Goal: Information Seeking & Learning: Find specific fact

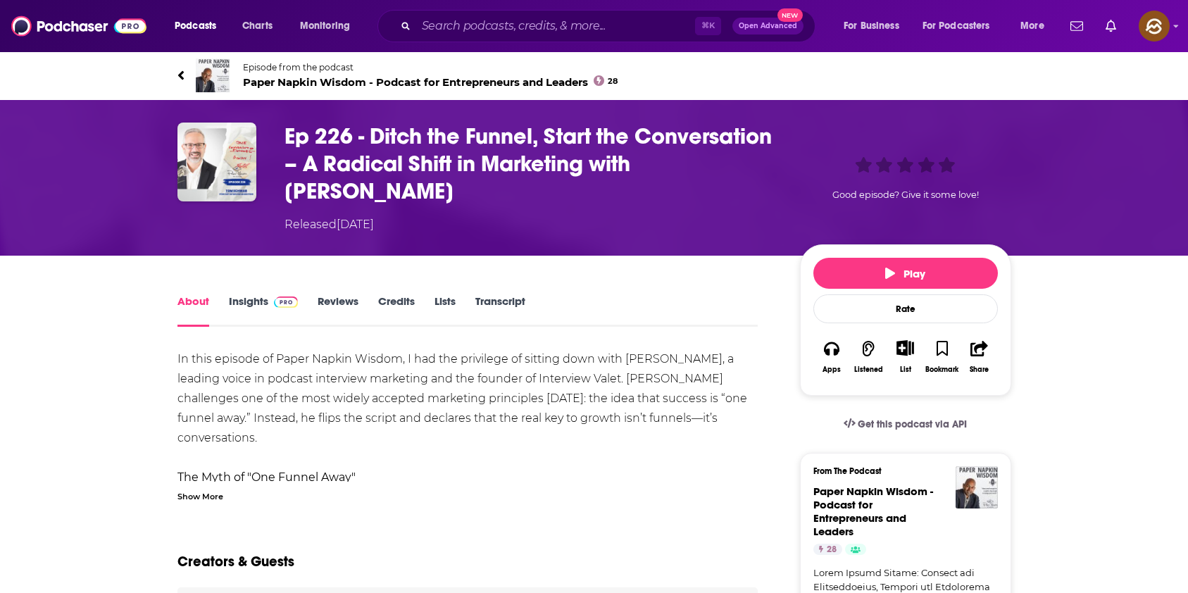
click at [730, 163] on h1 "Ep 226 - Ditch the Funnel, Start the Conversation – A Radical Shift in Marketin…" at bounding box center [530, 163] width 493 height 82
drag, startPoint x: 730, startPoint y: 163, endPoint x: 661, endPoint y: 165, distance: 69.0
copy h1 "Tom Schwab"
click at [661, 165] on h1 "Ep 226 - Ditch the Funnel, Start the Conversation – A Radical Shift in Marketin…" at bounding box center [530, 163] width 493 height 82
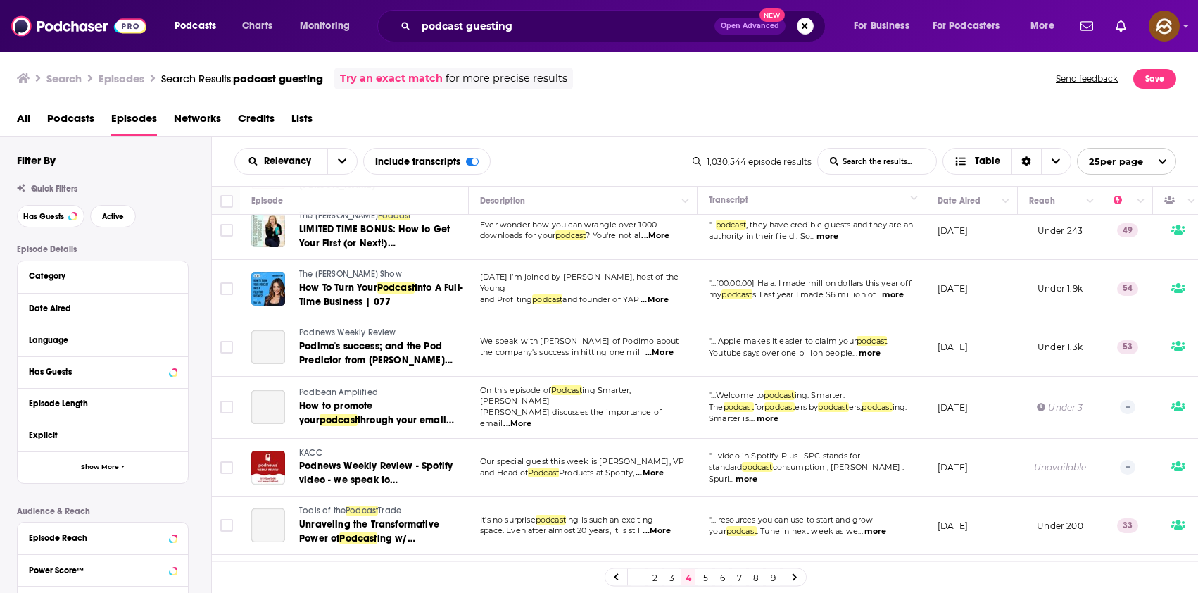
scroll to position [1140, 0]
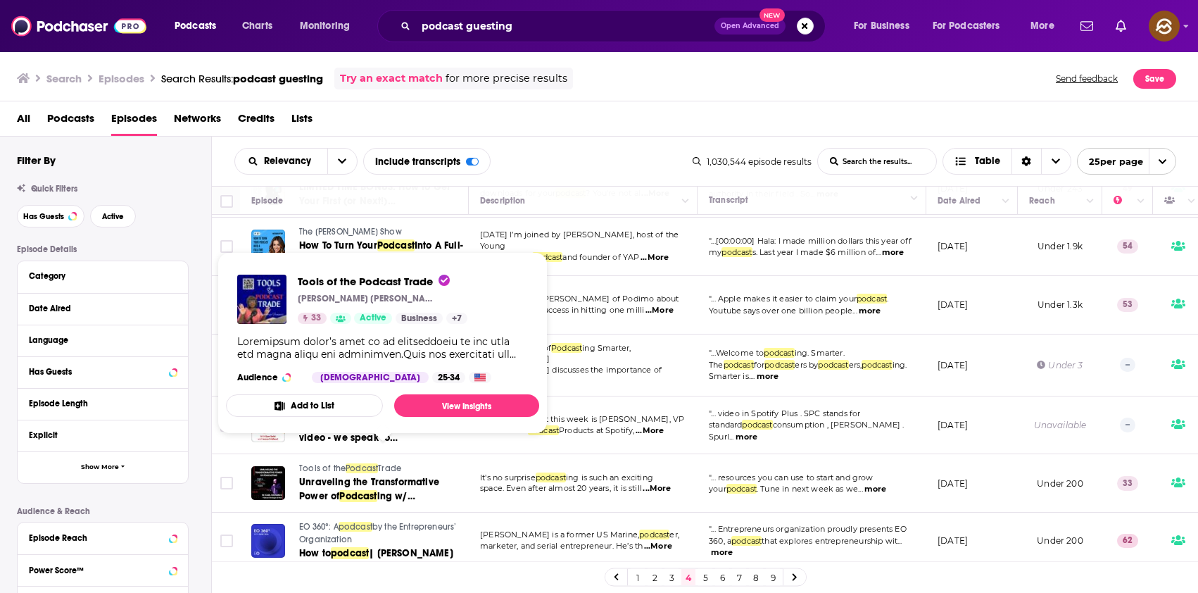
click at [346, 463] on span "Podcast" at bounding box center [362, 468] width 32 height 10
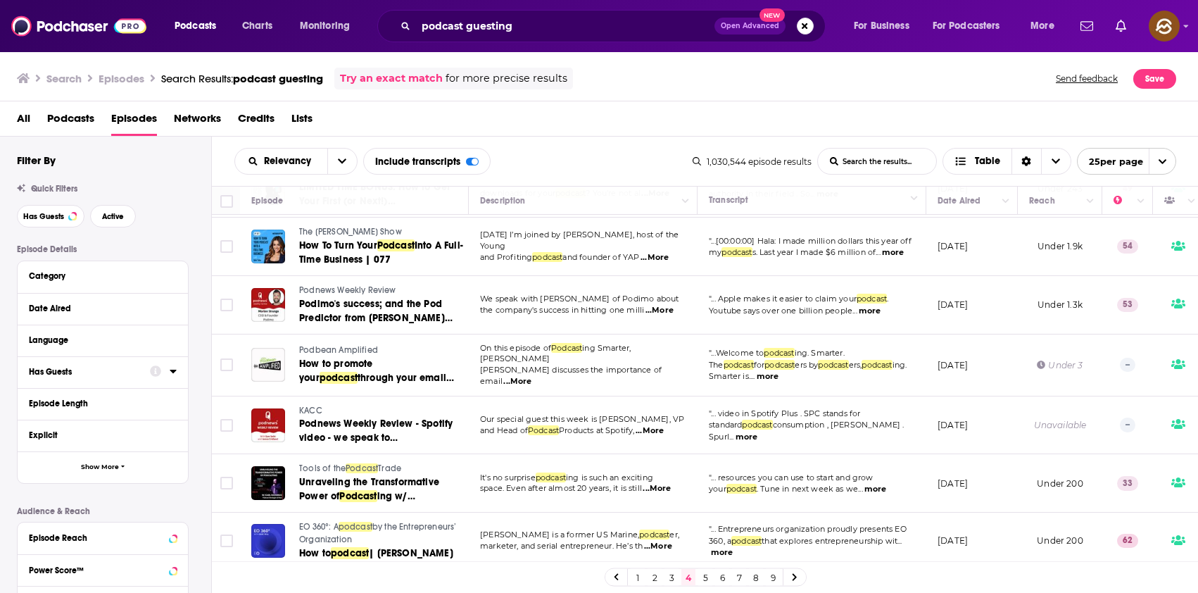
click at [698, 573] on link "5" at bounding box center [705, 577] width 14 height 17
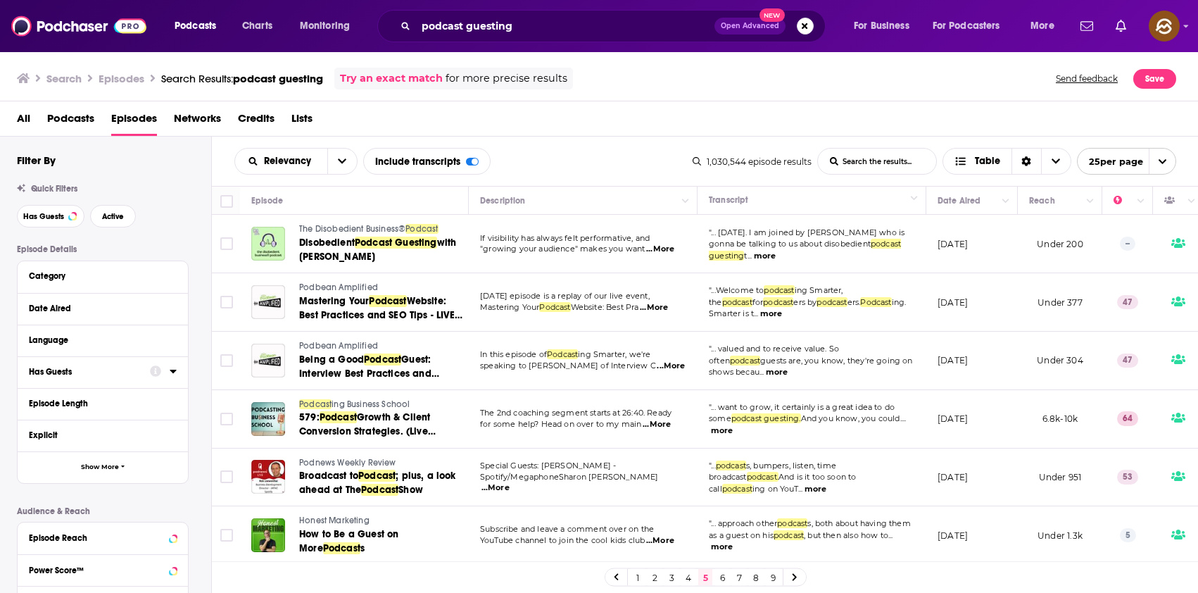
click at [350, 227] on span "The Disobedient Business®" at bounding box center [352, 229] width 106 height 10
click at [342, 244] on span "Disobedient" at bounding box center [327, 243] width 56 height 12
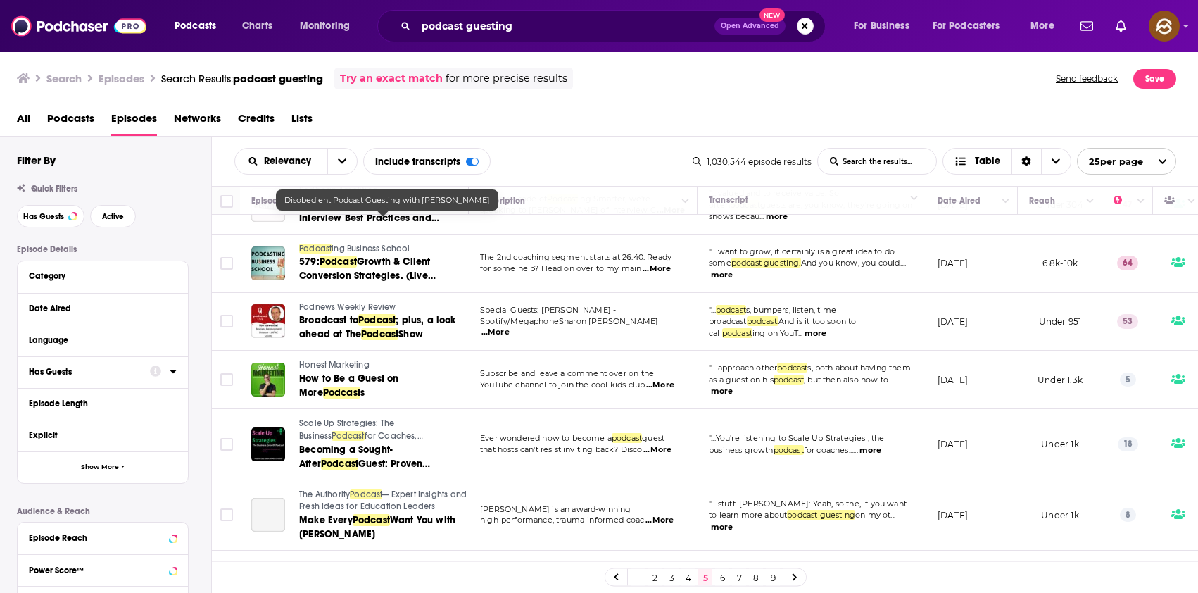
scroll to position [260, 0]
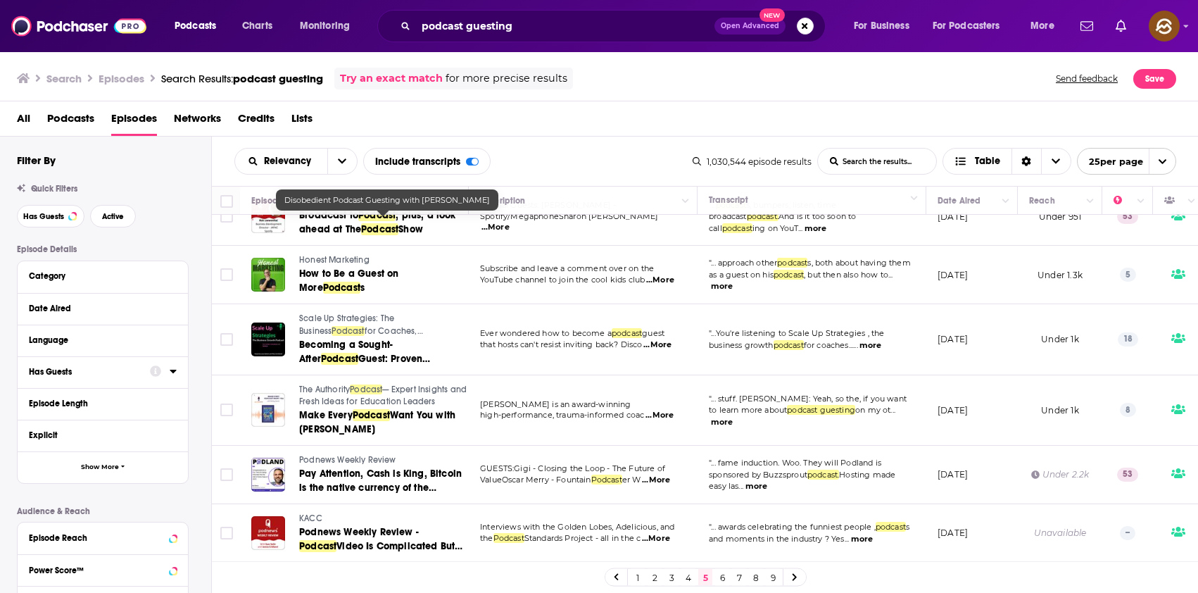
click at [344, 258] on span "Honest Marketing" at bounding box center [334, 260] width 70 height 10
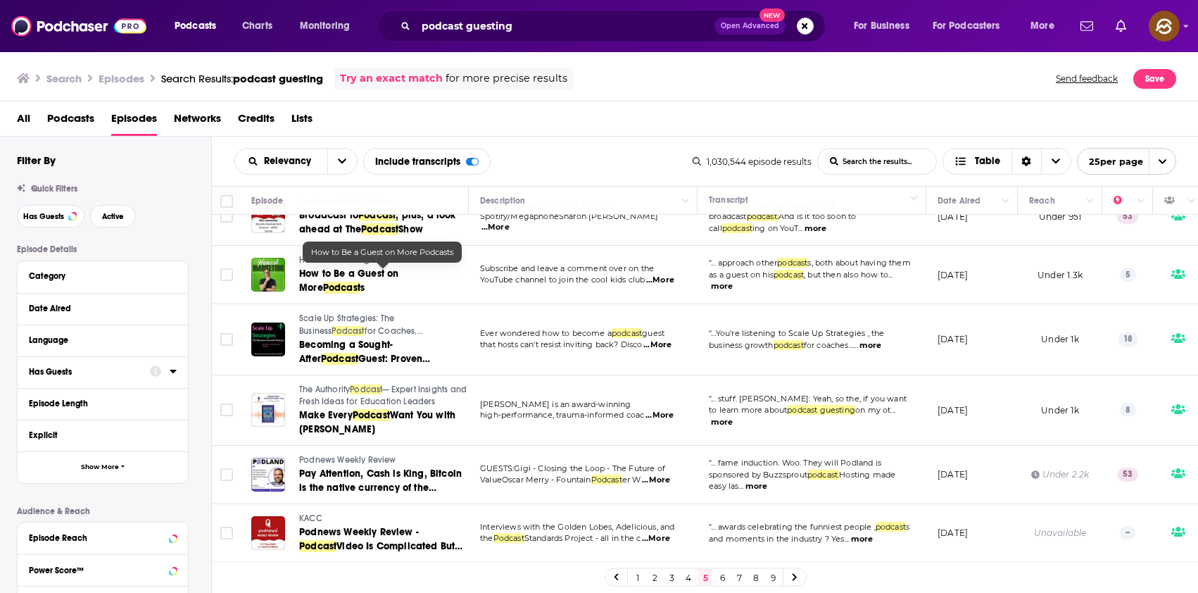
click at [344, 277] on span "How to Be a Guest on More" at bounding box center [348, 281] width 99 height 26
click at [113, 213] on span "Active" at bounding box center [113, 217] width 22 height 8
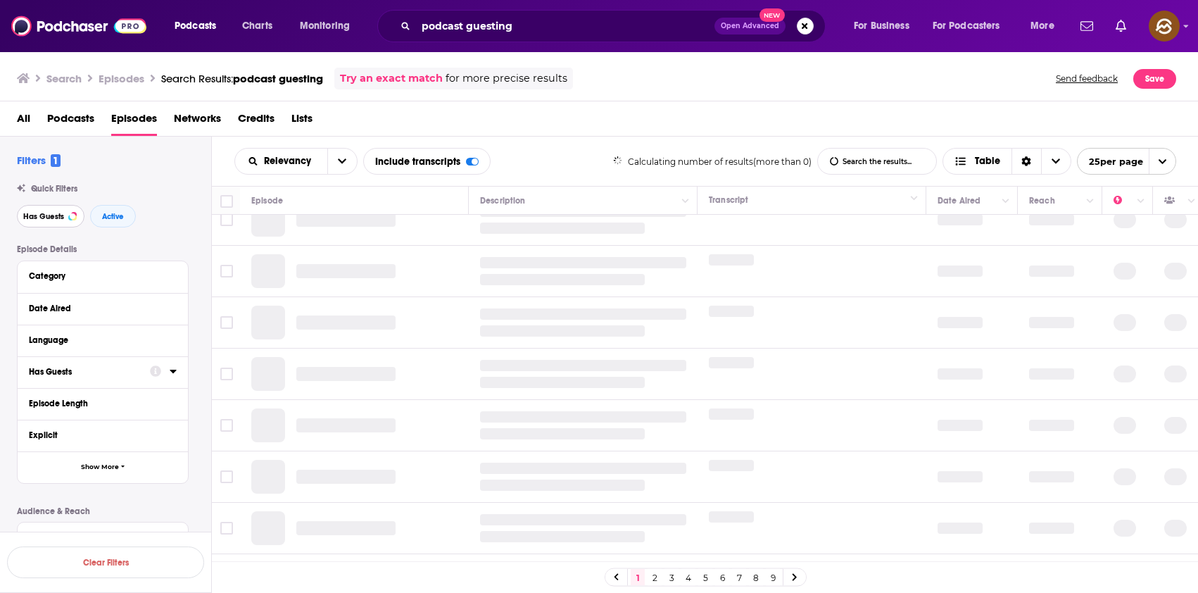
click at [62, 214] on span "Has Guests" at bounding box center [43, 217] width 41 height 8
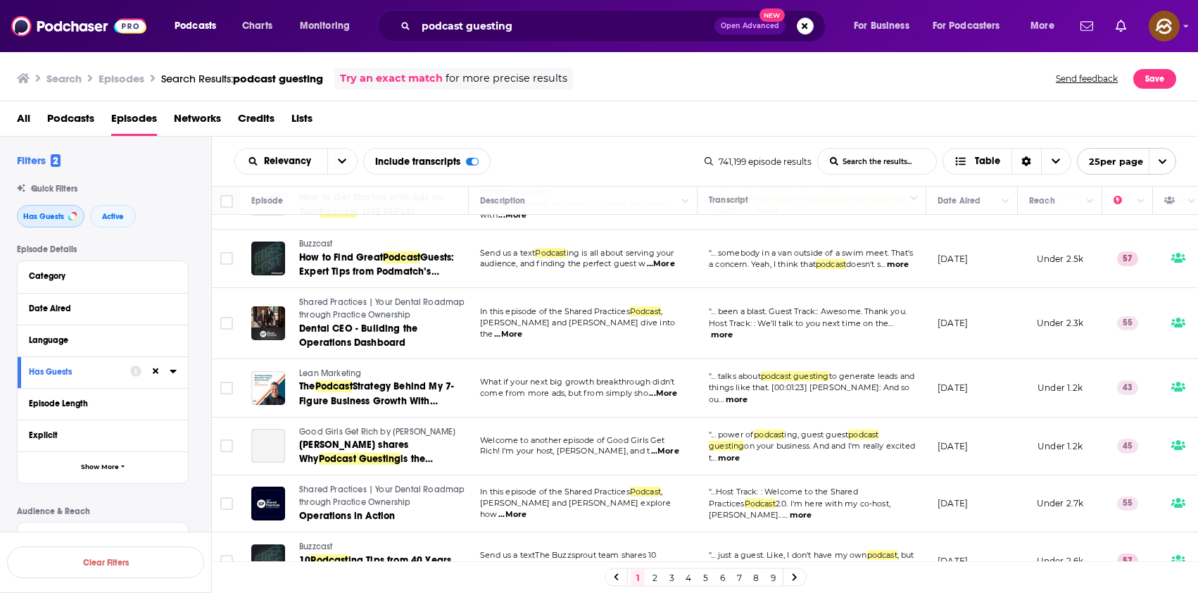
scroll to position [410, 0]
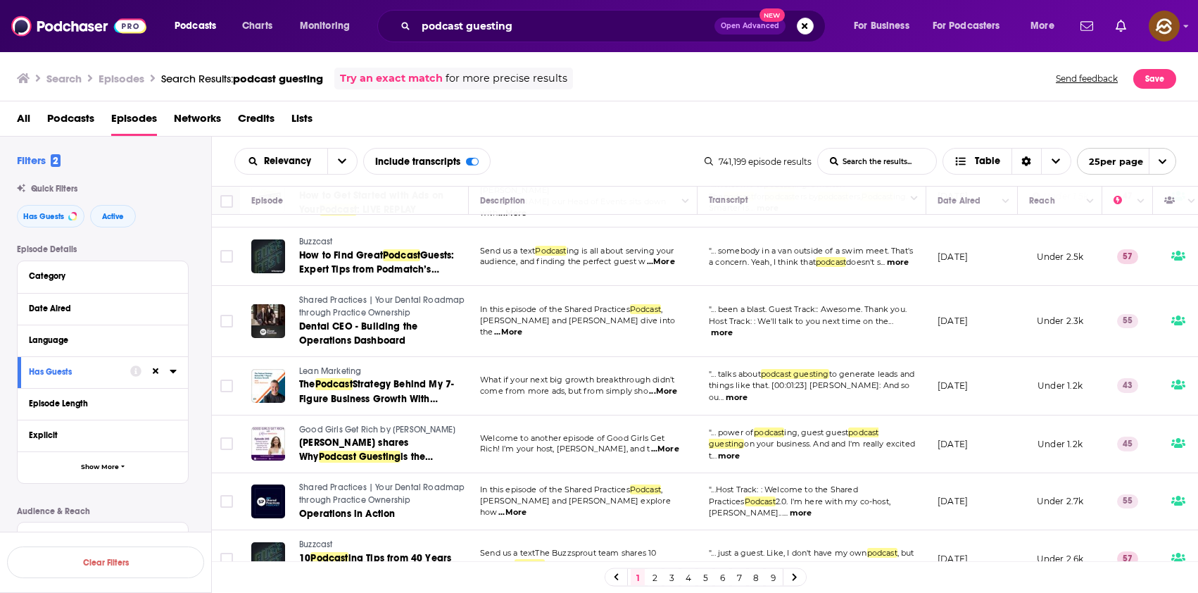
click at [340, 366] on span "Lean Marketing" at bounding box center [330, 371] width 62 height 10
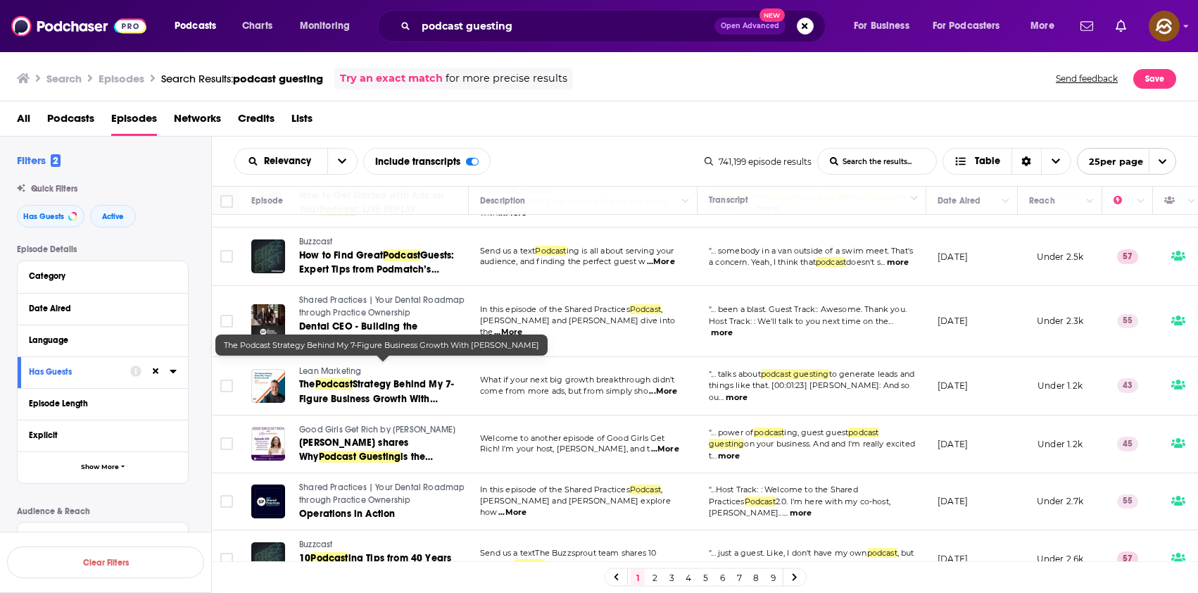
click at [392, 378] on span "Strategy Behind My 7-Figure Business Growth With Dustin Riechmann" at bounding box center [376, 398] width 155 height 40
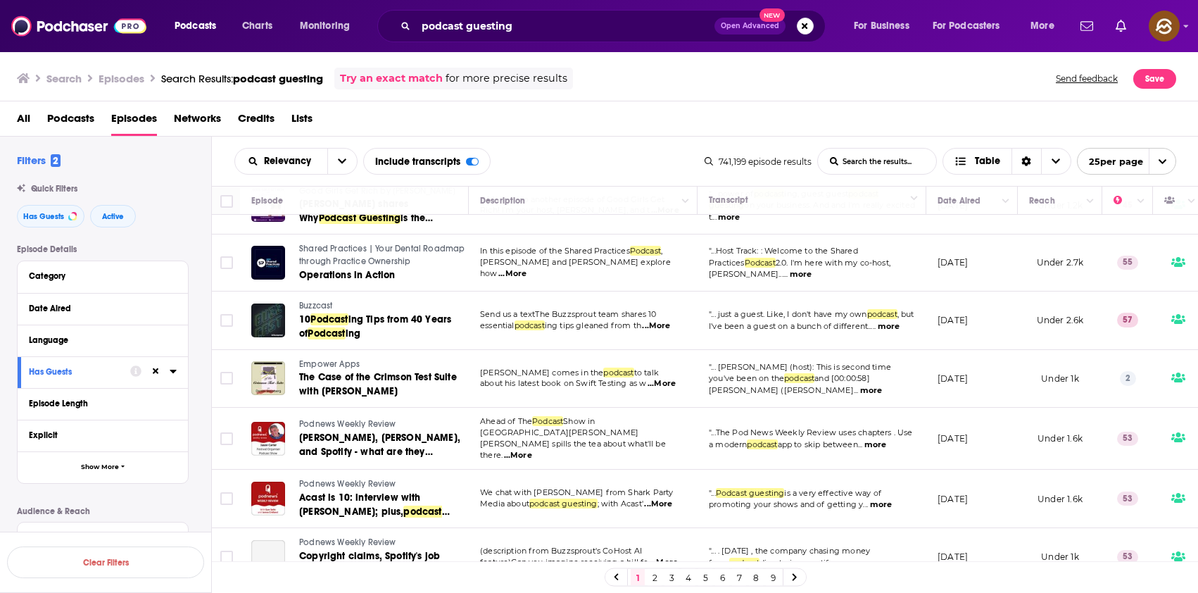
scroll to position [664, 0]
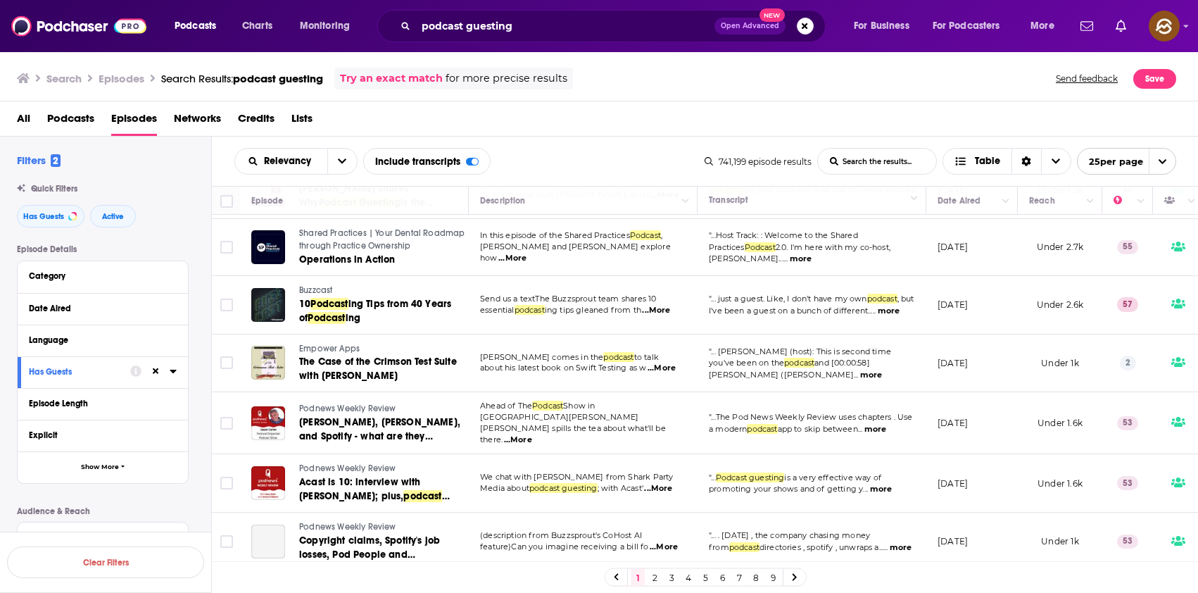
click at [653, 581] on link "2" at bounding box center [655, 577] width 14 height 17
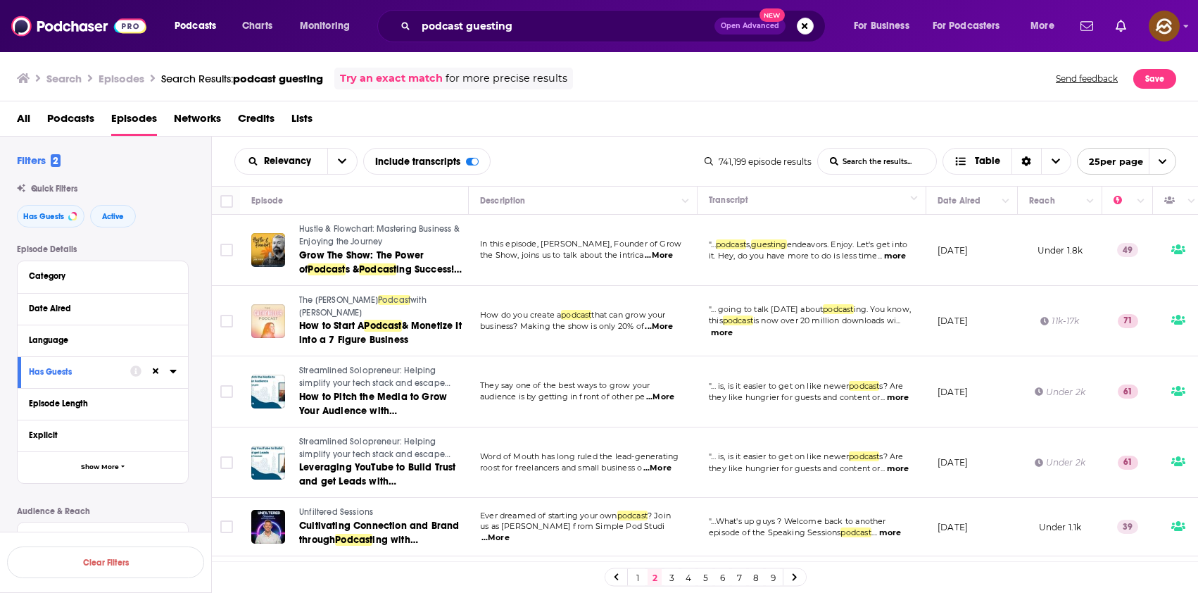
click at [336, 239] on span "Hustle & Flowchart: Mastering Business & Enjoying the Journey" at bounding box center [379, 235] width 161 height 23
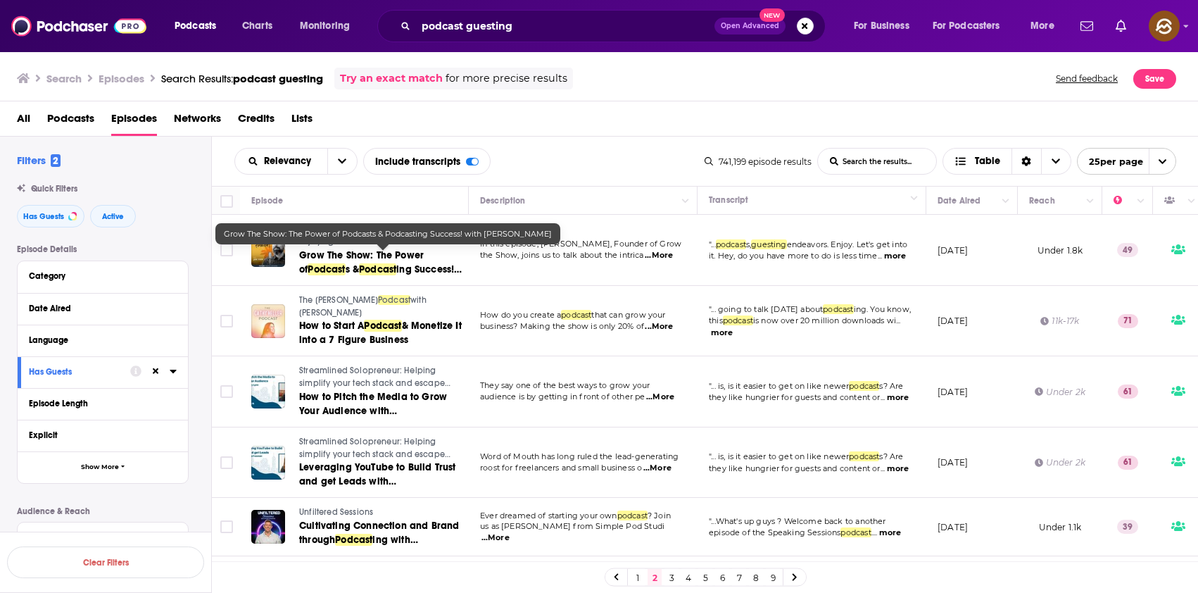
click at [382, 261] on link "Grow The Show: The Power of Podcast s & Podcast ing Success! with Kevin Chemidl…" at bounding box center [383, 263] width 168 height 28
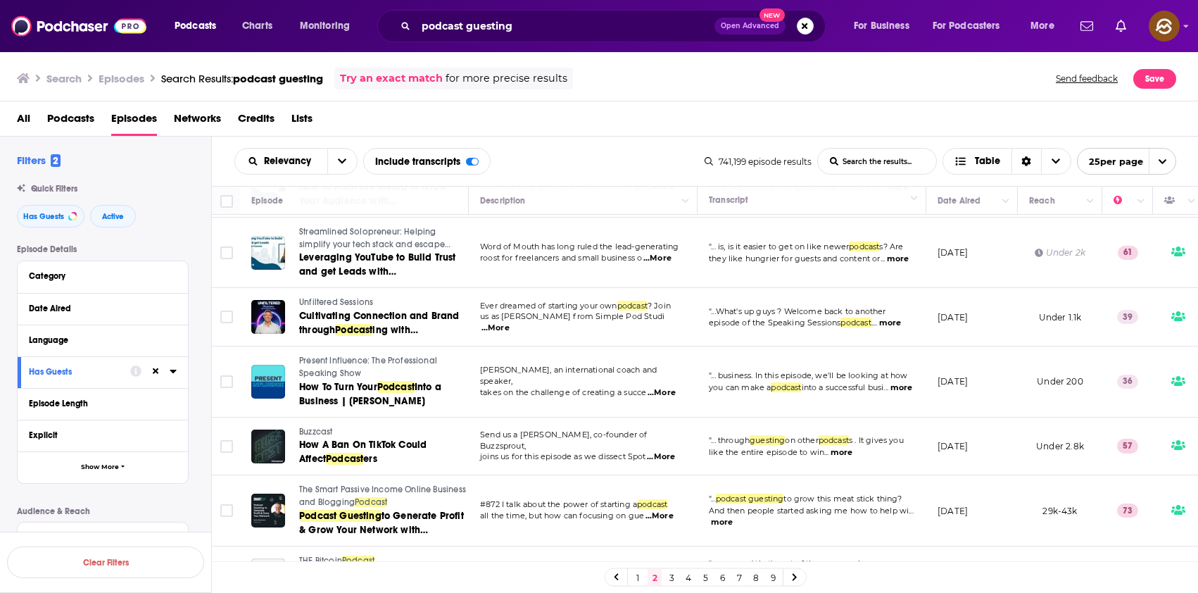
scroll to position [210, 0]
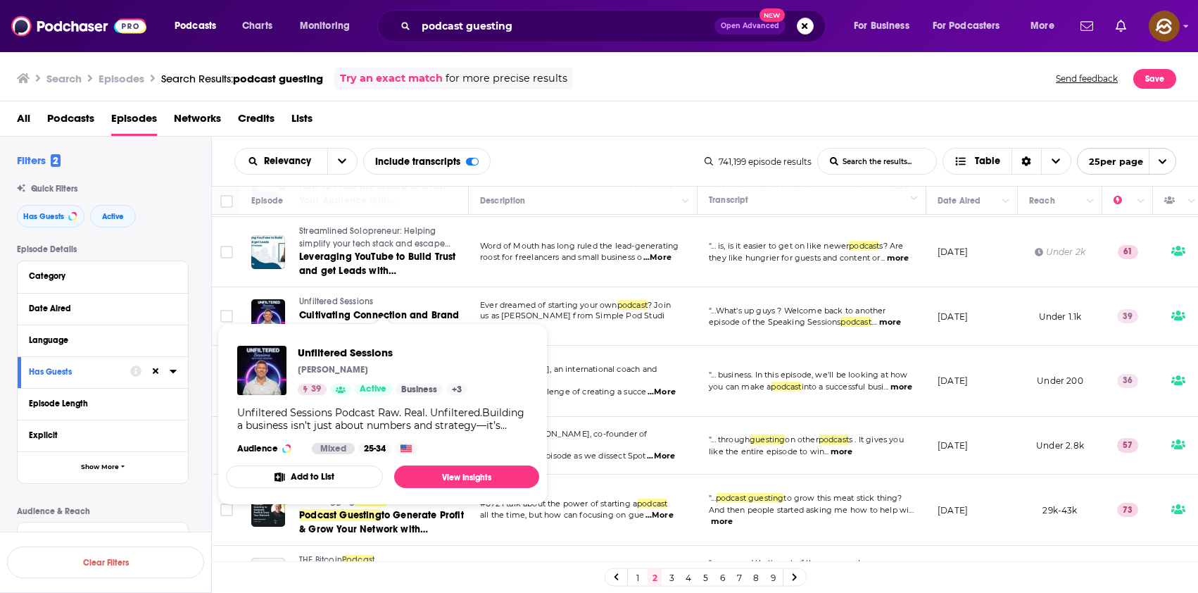
click at [320, 299] on span "Unfiltered Sessions" at bounding box center [336, 301] width 74 height 10
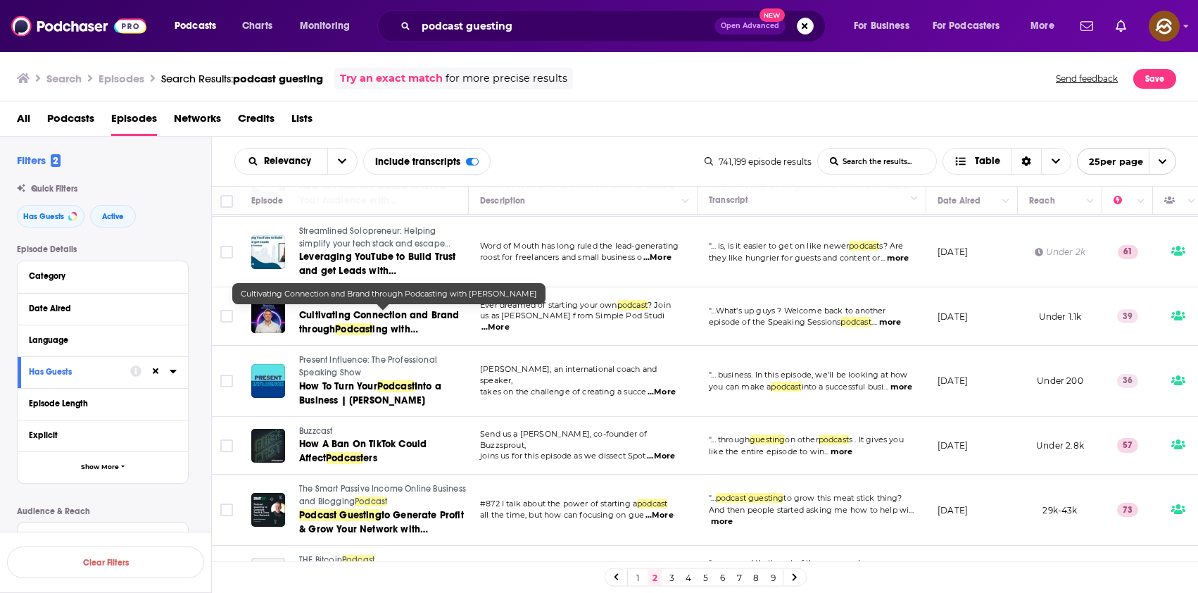
click at [374, 318] on span "Cultivating Connection and Brand through" at bounding box center [379, 322] width 160 height 26
click at [413, 316] on span "Cultivating Connection and Brand through" at bounding box center [379, 322] width 160 height 26
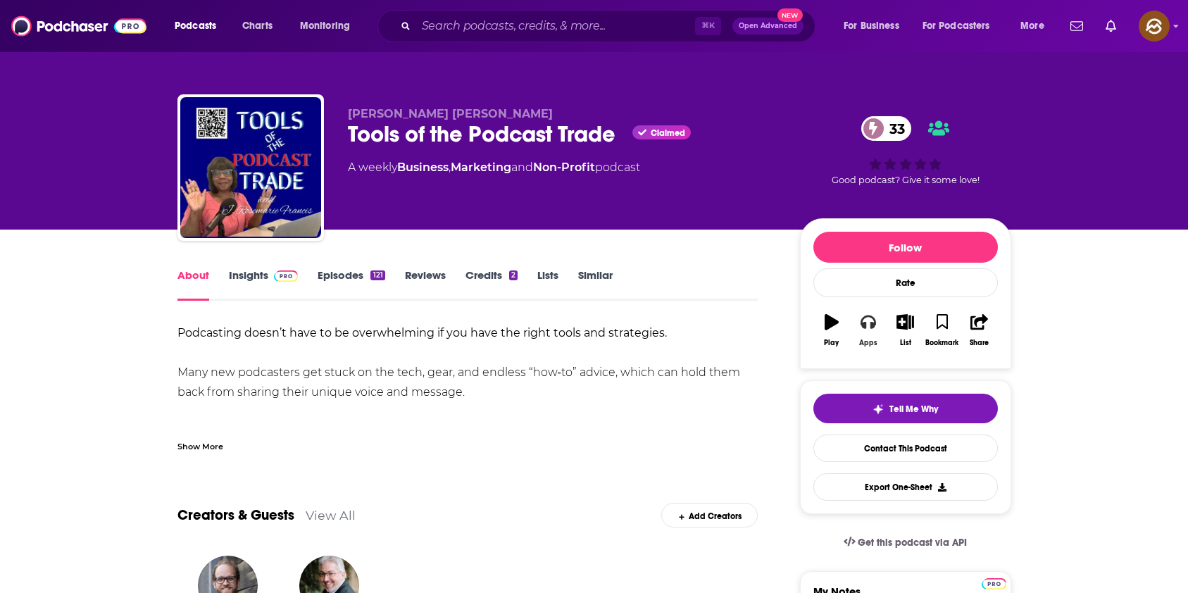
click at [873, 332] on button "Apps" at bounding box center [868, 330] width 37 height 51
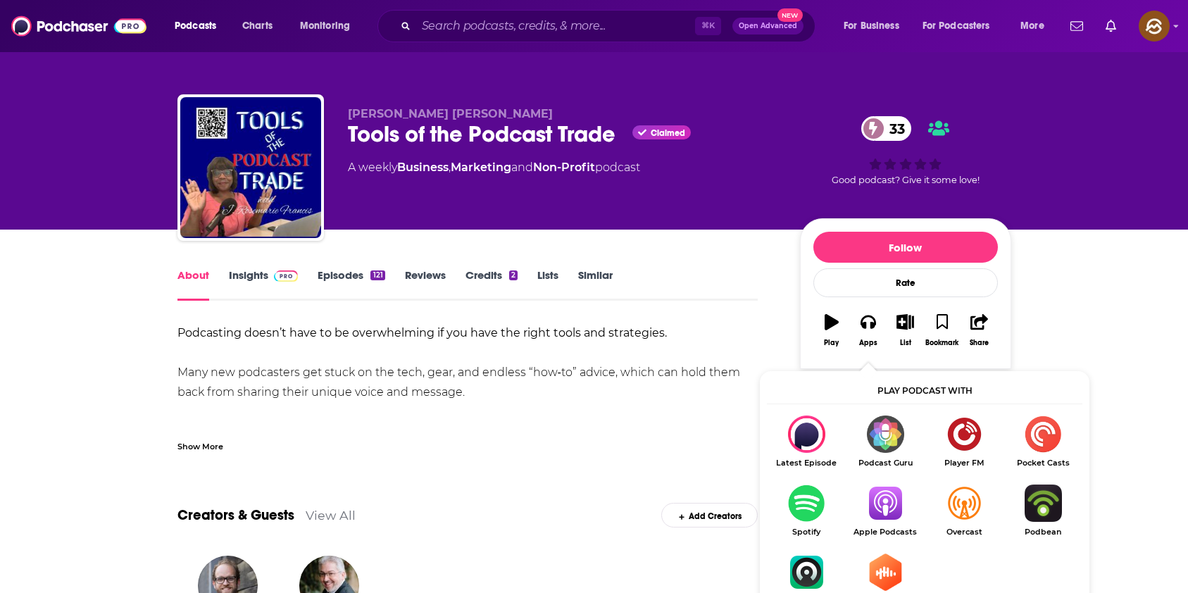
click at [898, 507] on img "Show Listen On dropdown" at bounding box center [884, 502] width 79 height 37
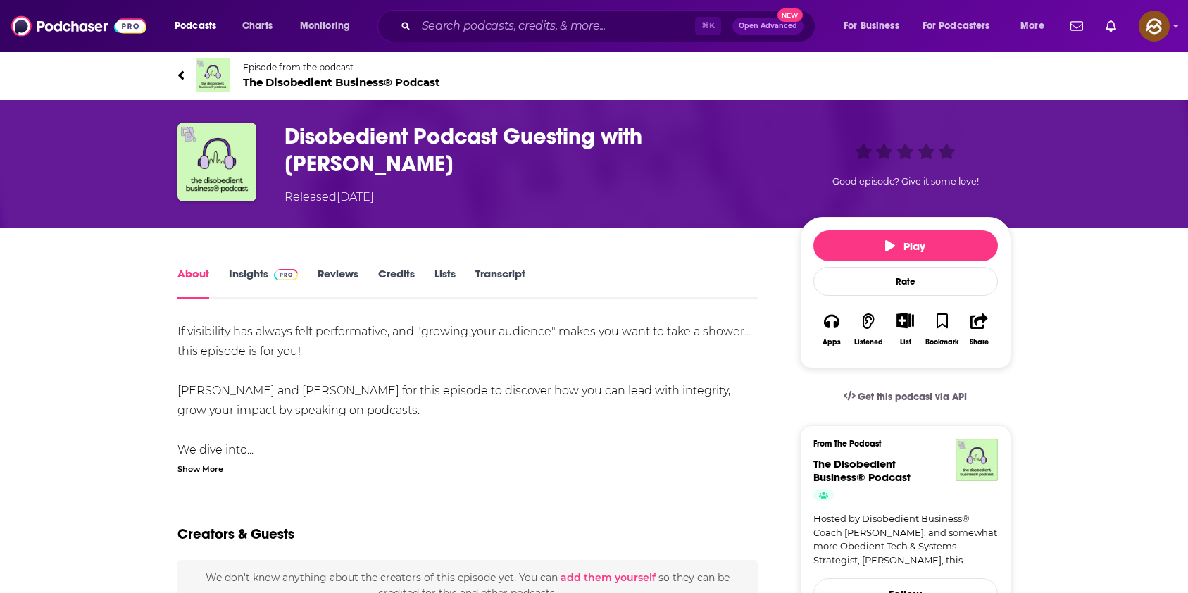
click at [685, 130] on h1 "Disobedient Podcast Guesting with [PERSON_NAME]" at bounding box center [530, 149] width 493 height 55
drag, startPoint x: 685, startPoint y: 130, endPoint x: 734, endPoint y: 160, distance: 57.8
copy h1 "Natalie Koussa"
click at [734, 160] on h1 "Disobedient Podcast Guesting with [PERSON_NAME]" at bounding box center [530, 149] width 493 height 55
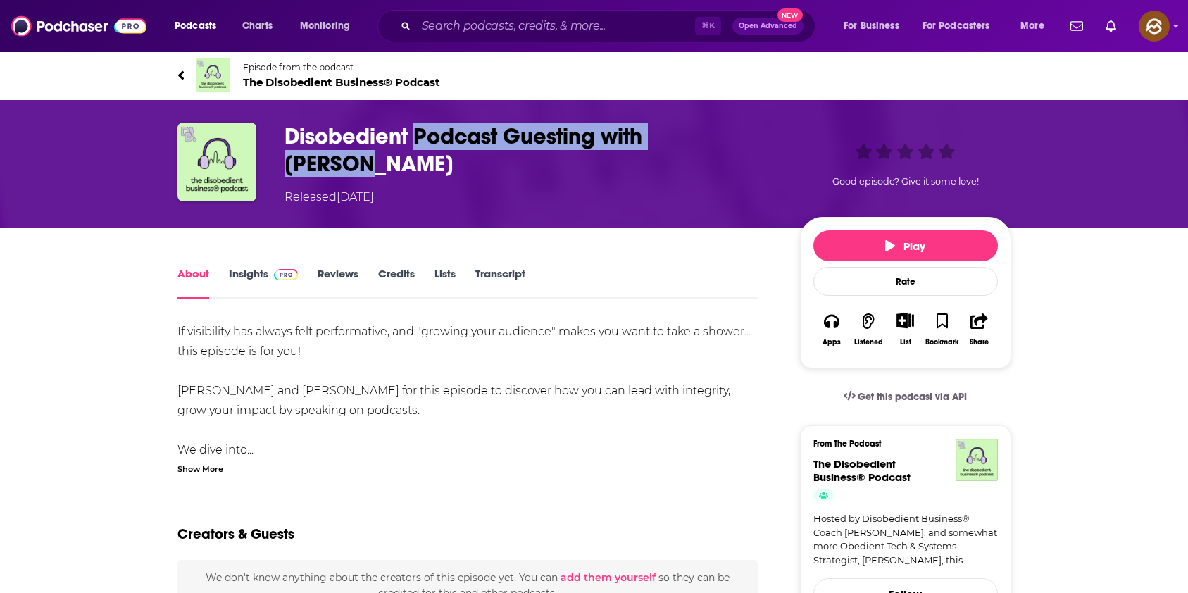
drag, startPoint x: 734, startPoint y: 160, endPoint x: 467, endPoint y: 129, distance: 268.6
copy h1 "Podcast Guesting with Natalie"
click at [467, 129] on h1 "Disobedient Podcast Guesting with [PERSON_NAME]" at bounding box center [530, 149] width 493 height 55
click at [278, 80] on span "The Disobedient Business® Podcast" at bounding box center [341, 81] width 197 height 13
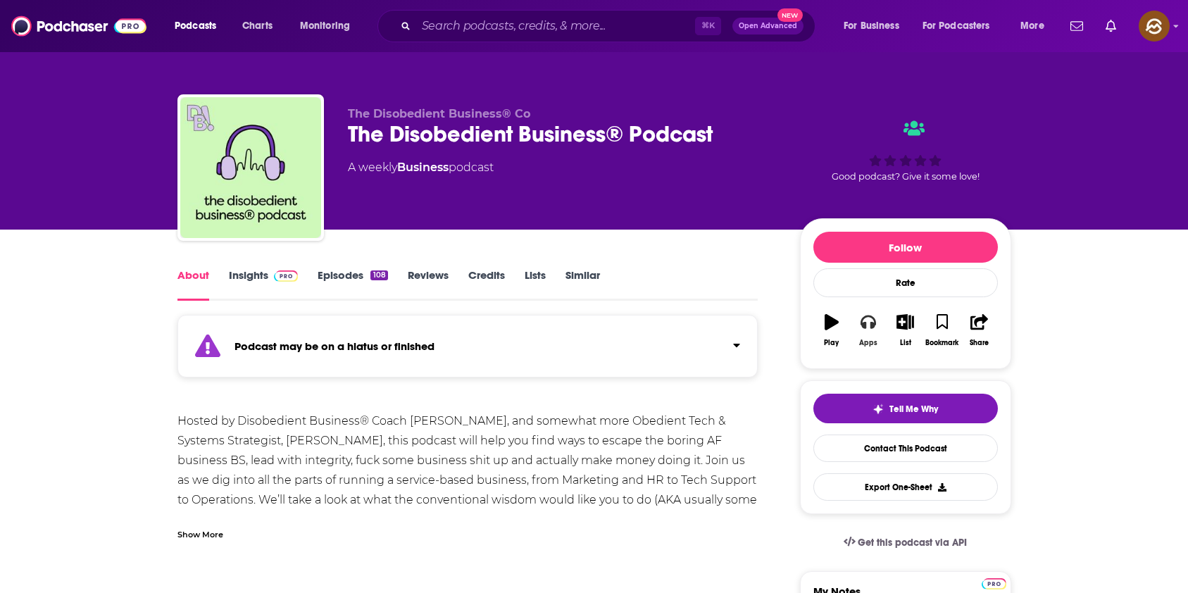
click at [876, 334] on button "Apps" at bounding box center [868, 330] width 37 height 51
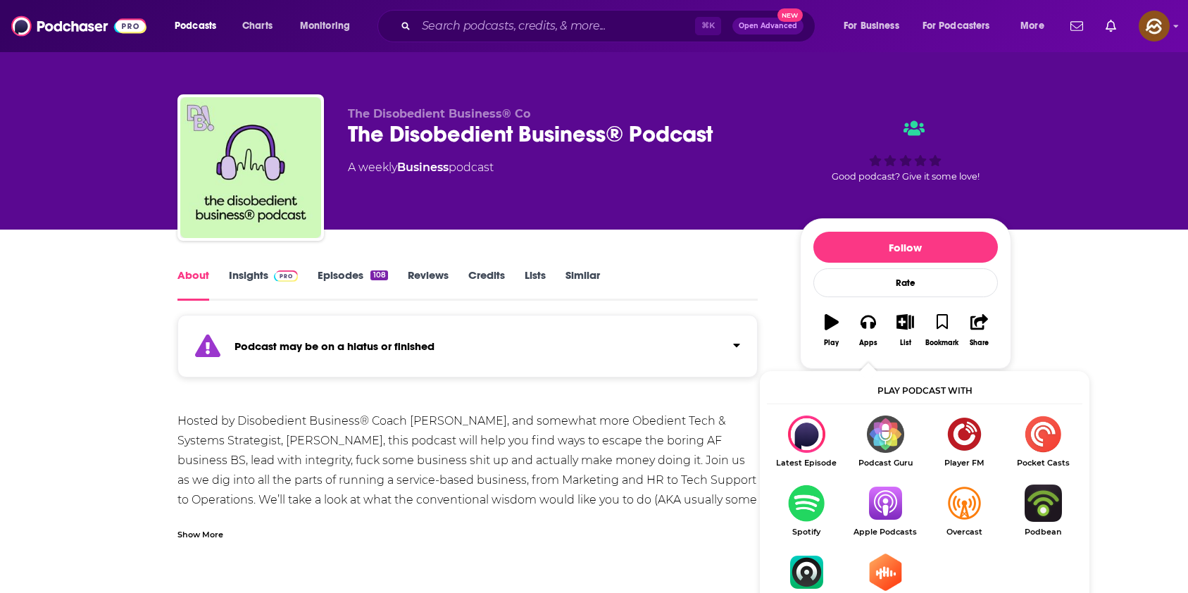
click at [882, 507] on img "Show Listen On dropdown" at bounding box center [884, 502] width 79 height 37
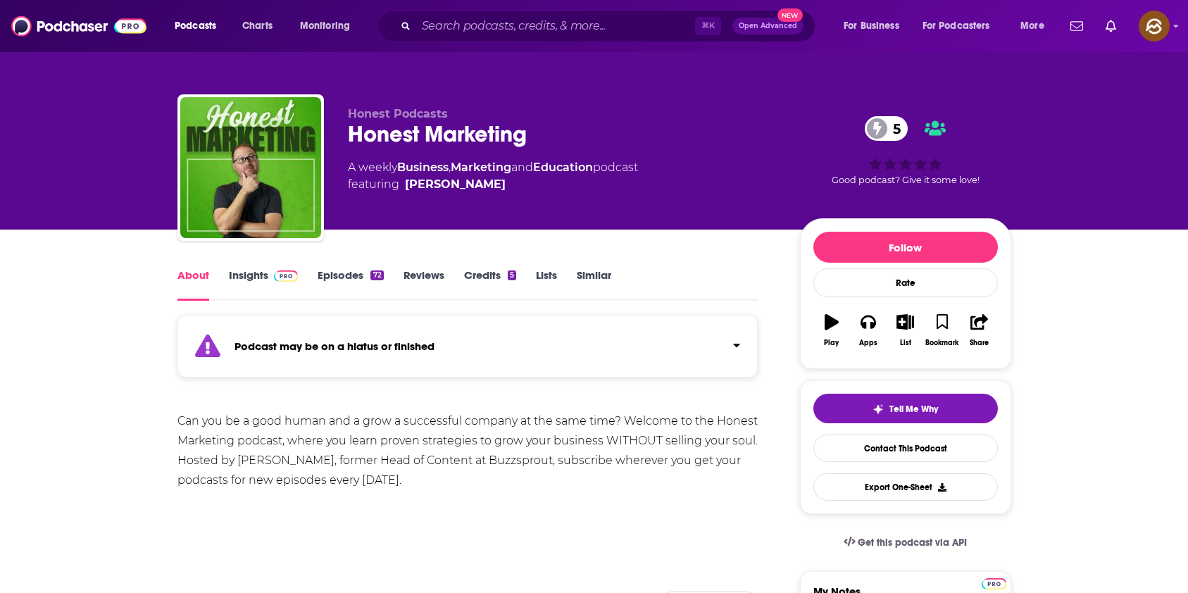
click at [405, 134] on div "Honest Marketing 5" at bounding box center [562, 133] width 429 height 27
drag, startPoint x: 405, startPoint y: 134, endPoint x: 482, endPoint y: 131, distance: 76.1
copy h1 "Honest Marketing"
click at [482, 131] on div "Honest Marketing 5" at bounding box center [562, 133] width 429 height 27
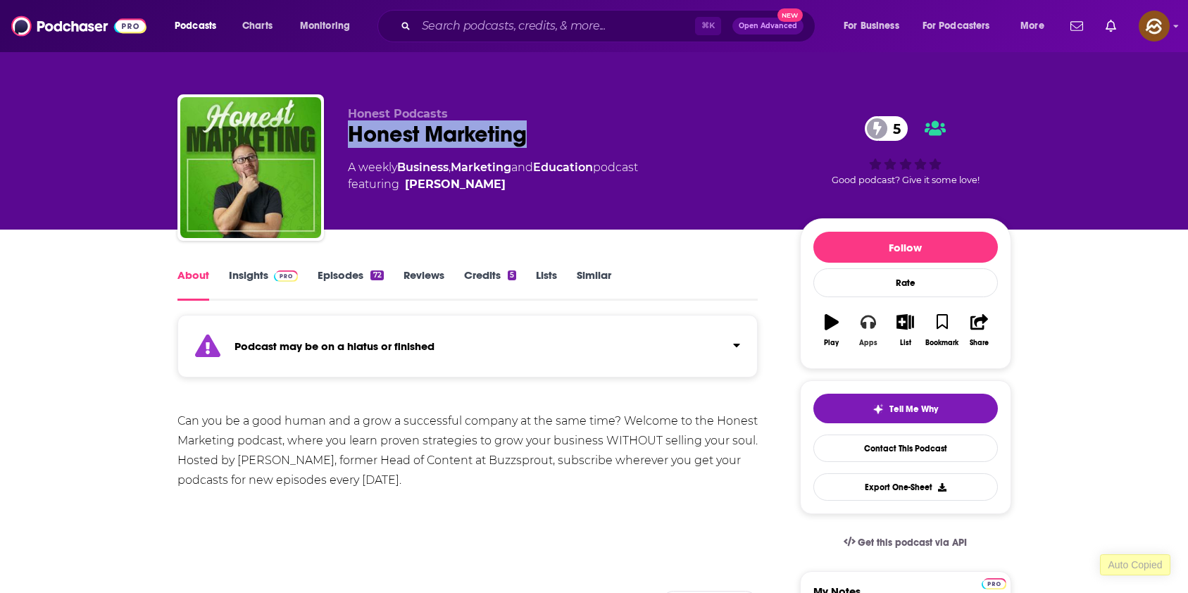
click at [868, 315] on icon "button" at bounding box center [867, 322] width 15 height 14
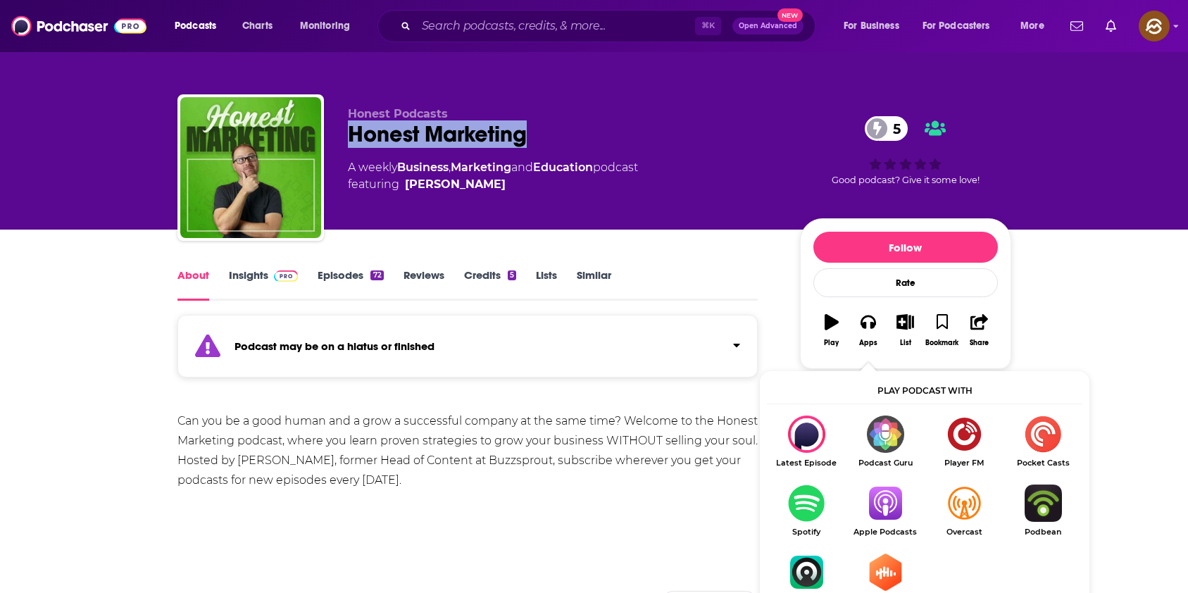
click at [890, 498] on img "Show Listen On dropdown" at bounding box center [884, 502] width 79 height 37
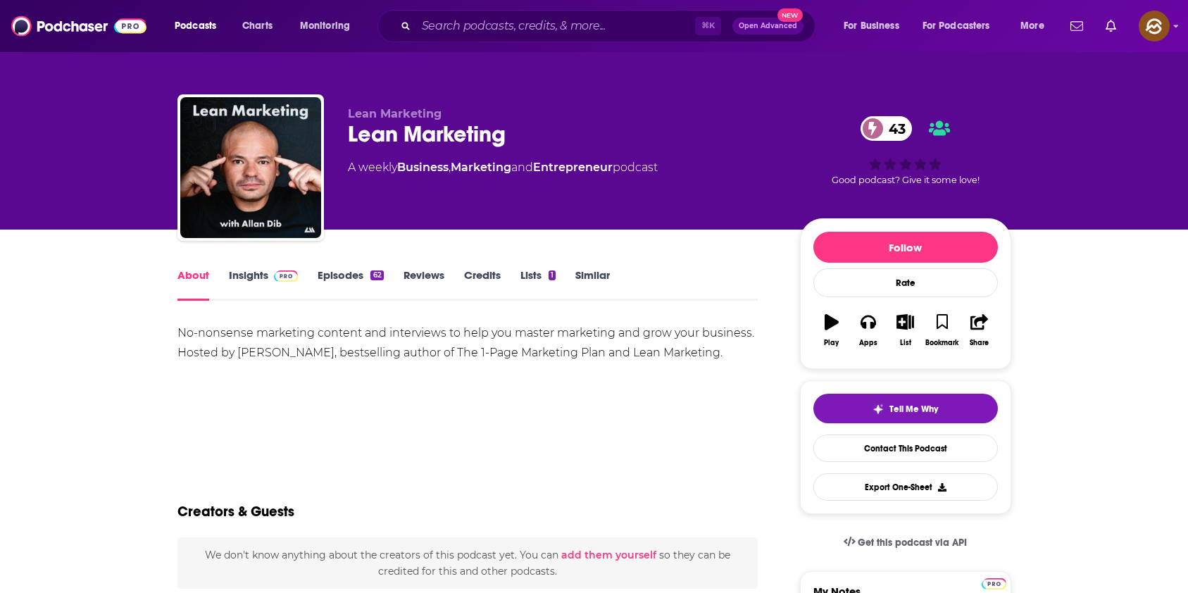
click at [469, 130] on div "Lean Marketing 43" at bounding box center [562, 133] width 429 height 27
drag, startPoint x: 469, startPoint y: 130, endPoint x: 382, endPoint y: 131, distance: 86.6
copy h1 "Lean Marketing"
click at [382, 131] on div "Lean Marketing 43" at bounding box center [562, 133] width 429 height 27
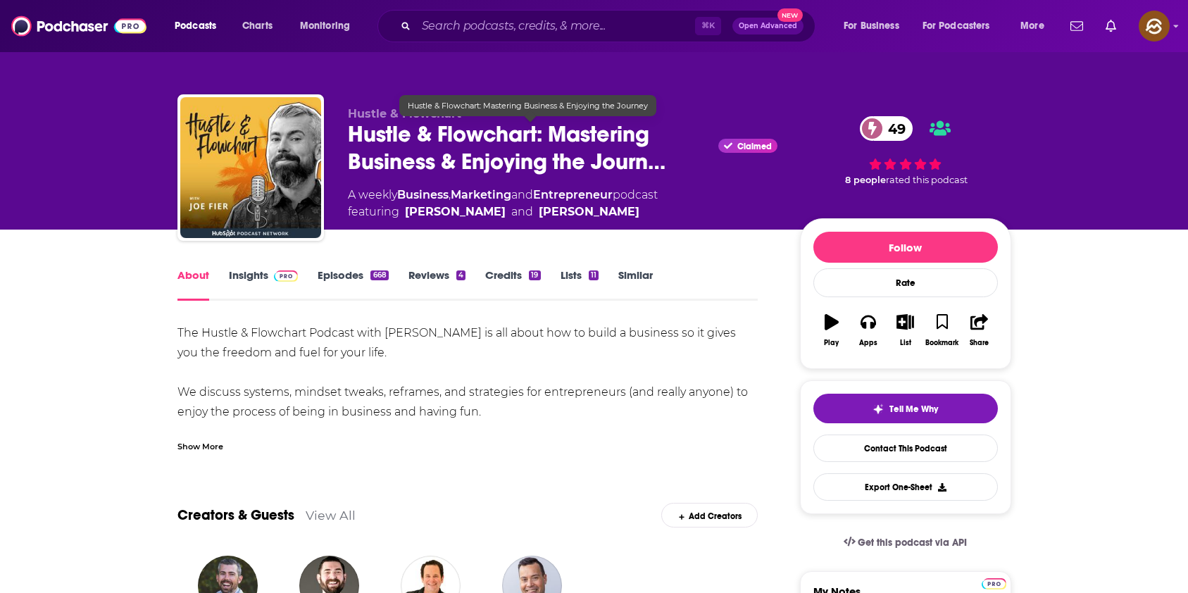
click at [356, 132] on span "Hustle & Flowchart: Mastering Business & Enjoying the Journ…" at bounding box center [530, 147] width 365 height 55
drag, startPoint x: 356, startPoint y: 132, endPoint x: 483, endPoint y: 135, distance: 126.7
copy h1 "Hustle & Flowchart"
click at [483, 135] on span "Hustle & Flowchart: Mastering Business & Enjoying the Journ…" at bounding box center [530, 147] width 365 height 55
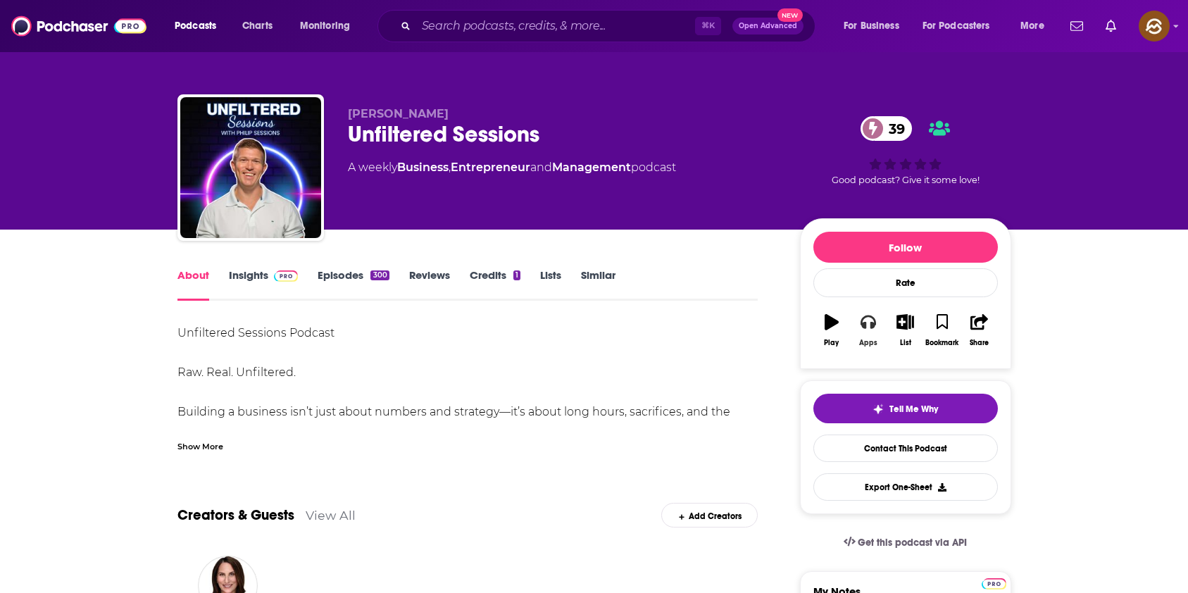
click at [871, 330] on button "Apps" at bounding box center [868, 330] width 37 height 51
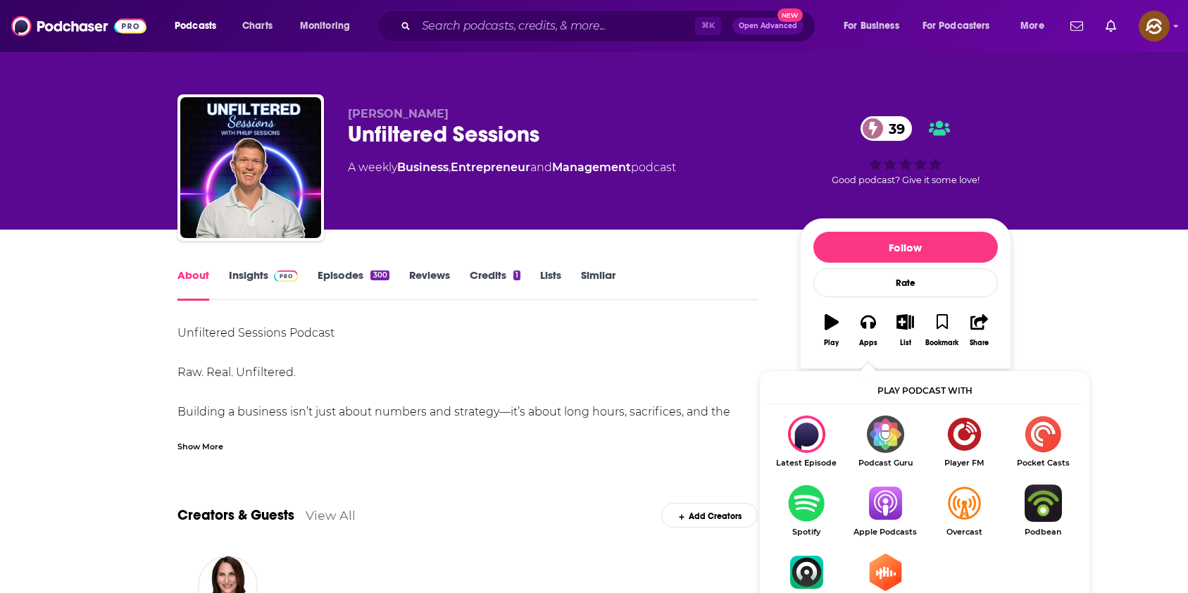
click at [883, 505] on img "Show Listen On dropdown" at bounding box center [884, 502] width 79 height 37
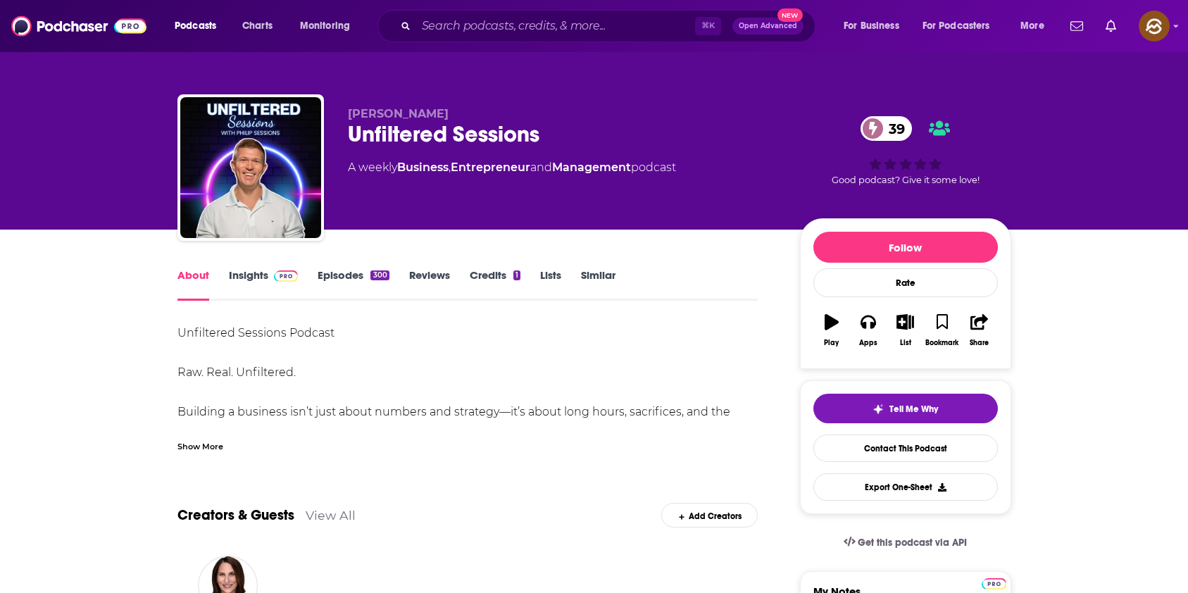
click at [427, 111] on span "Philip Sessions" at bounding box center [398, 113] width 101 height 13
drag, startPoint x: 427, startPoint y: 111, endPoint x: 365, endPoint y: 121, distance: 62.8
copy div "Sessions Unfiltered"
click at [365, 121] on div "Philip Sessions Unfiltered Sessions 39 A weekly Business , Entrepreneur and Man…" at bounding box center [562, 163] width 429 height 113
click at [520, 159] on div "A weekly Business , Entrepreneur and Management podcast" at bounding box center [512, 167] width 328 height 17
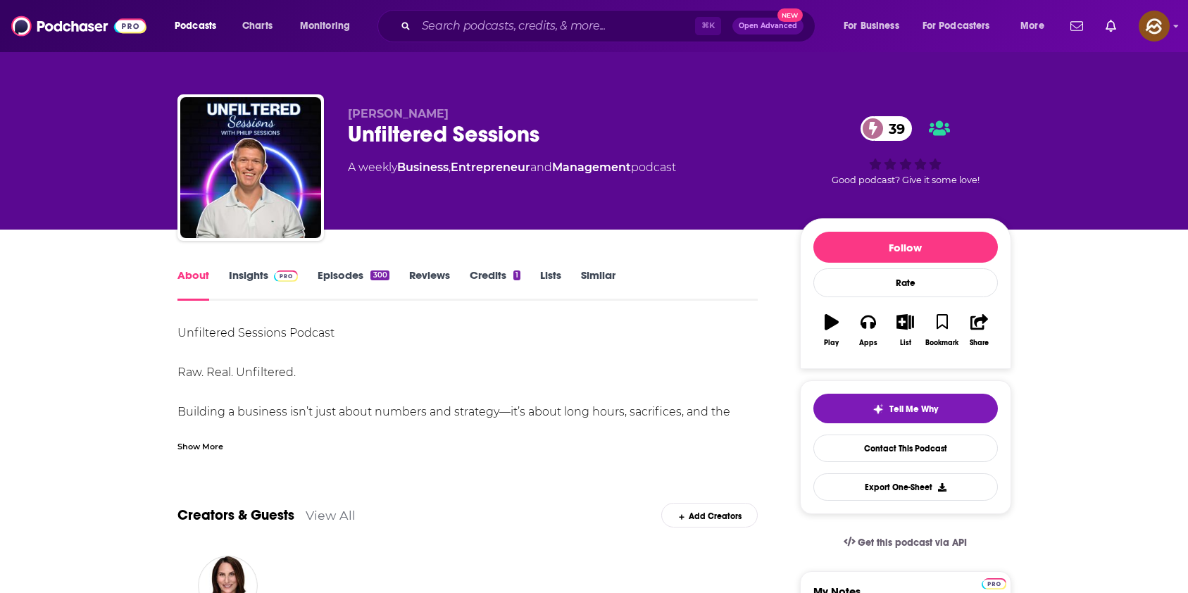
click at [412, 115] on span "Philip Sessions" at bounding box center [398, 113] width 101 height 13
drag, startPoint x: 412, startPoint y: 115, endPoint x: 369, endPoint y: 114, distance: 42.9
copy span "Philip Sessions"
click at [369, 114] on span "Philip Sessions" at bounding box center [398, 113] width 101 height 13
click at [233, 274] on link "Insights" at bounding box center [264, 284] width 70 height 32
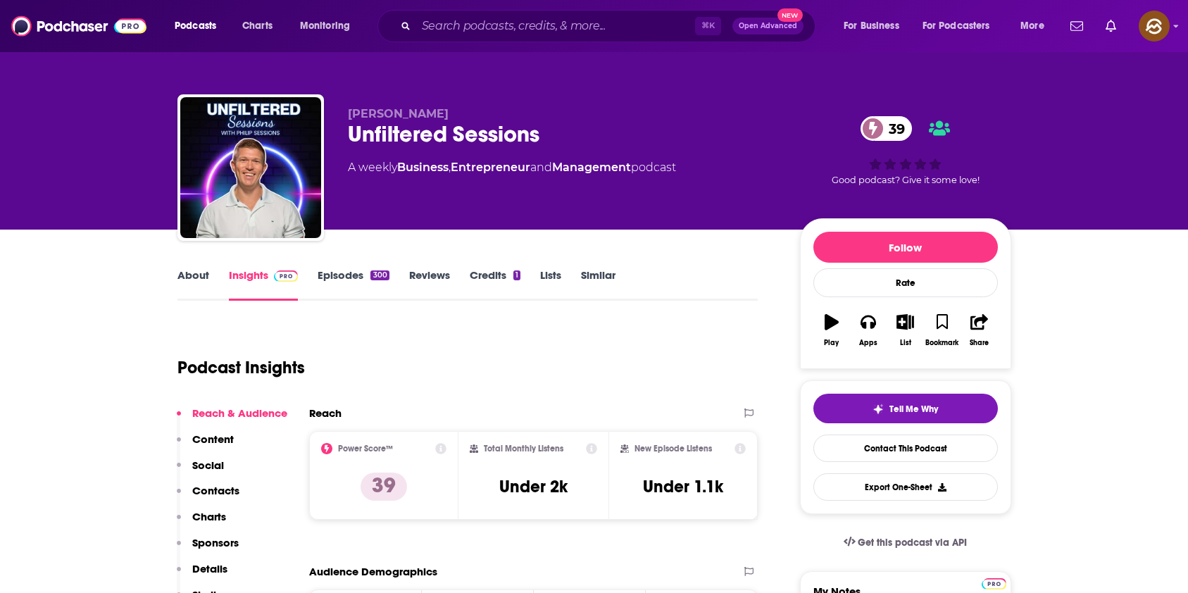
click at [215, 483] on button "Social" at bounding box center [200, 471] width 47 height 26
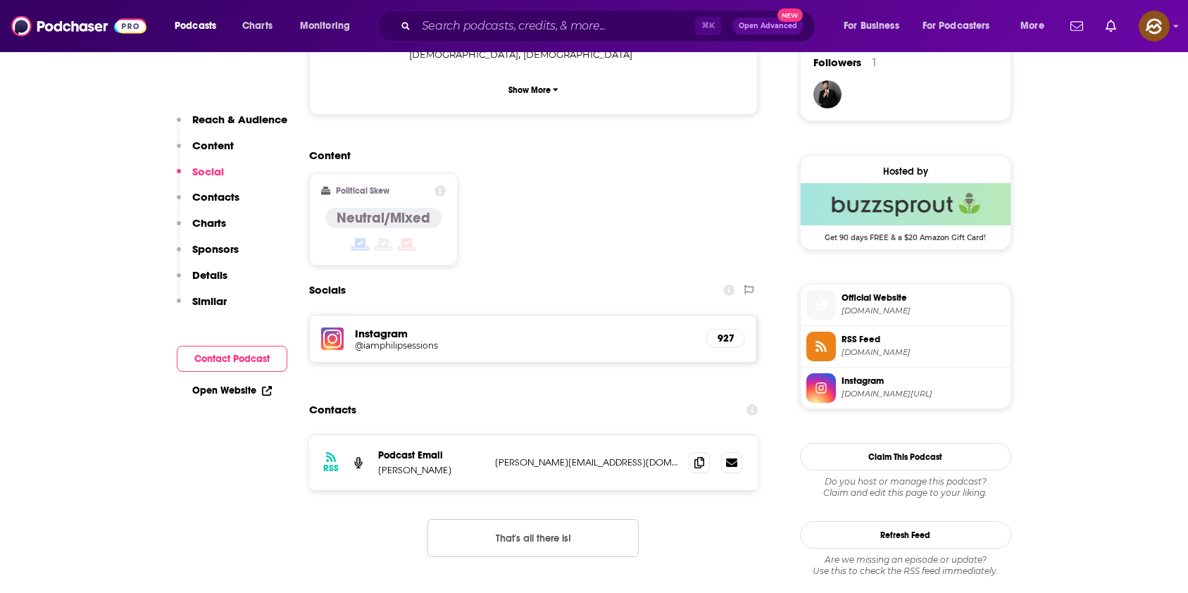
click at [226, 196] on p "Contacts" at bounding box center [215, 196] width 47 height 13
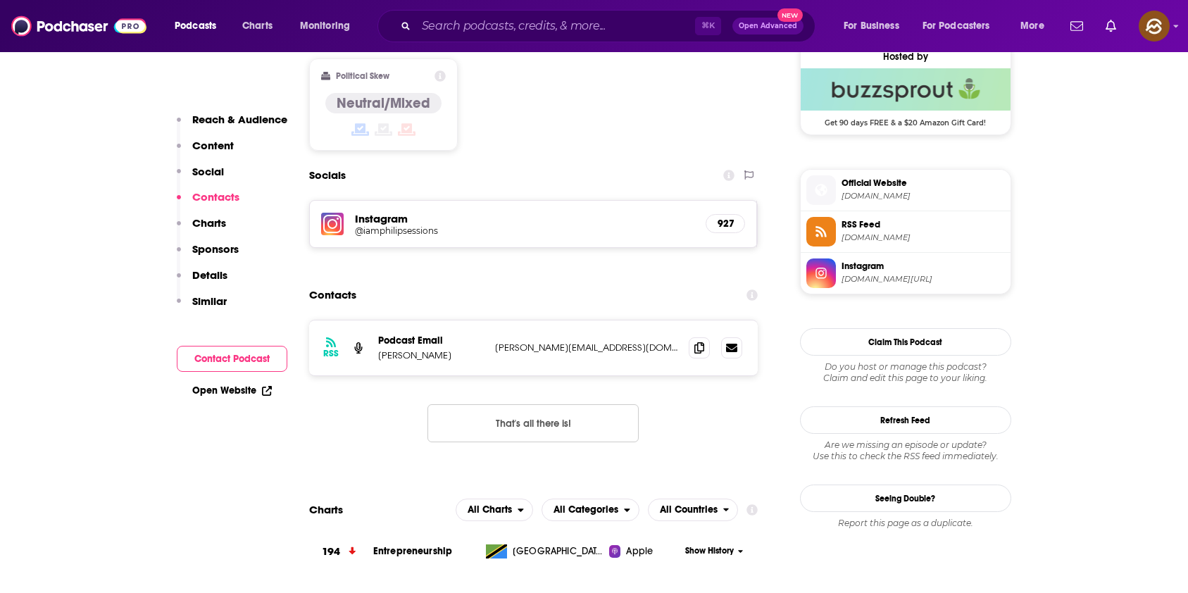
scroll to position [1159, 0]
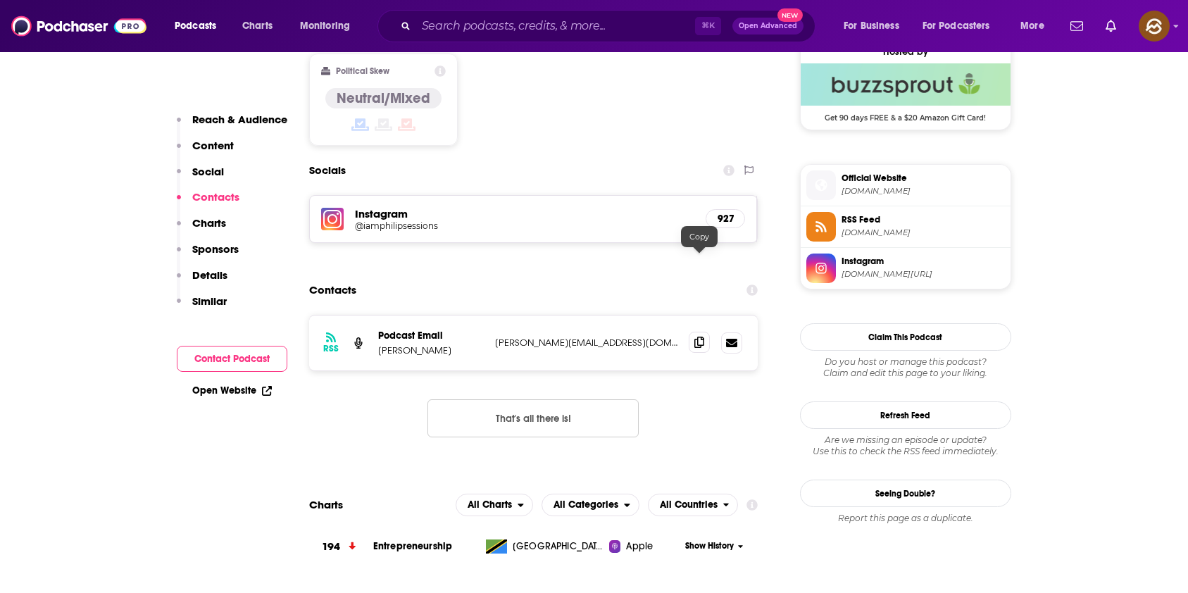
click at [708, 332] on span at bounding box center [699, 342] width 21 height 21
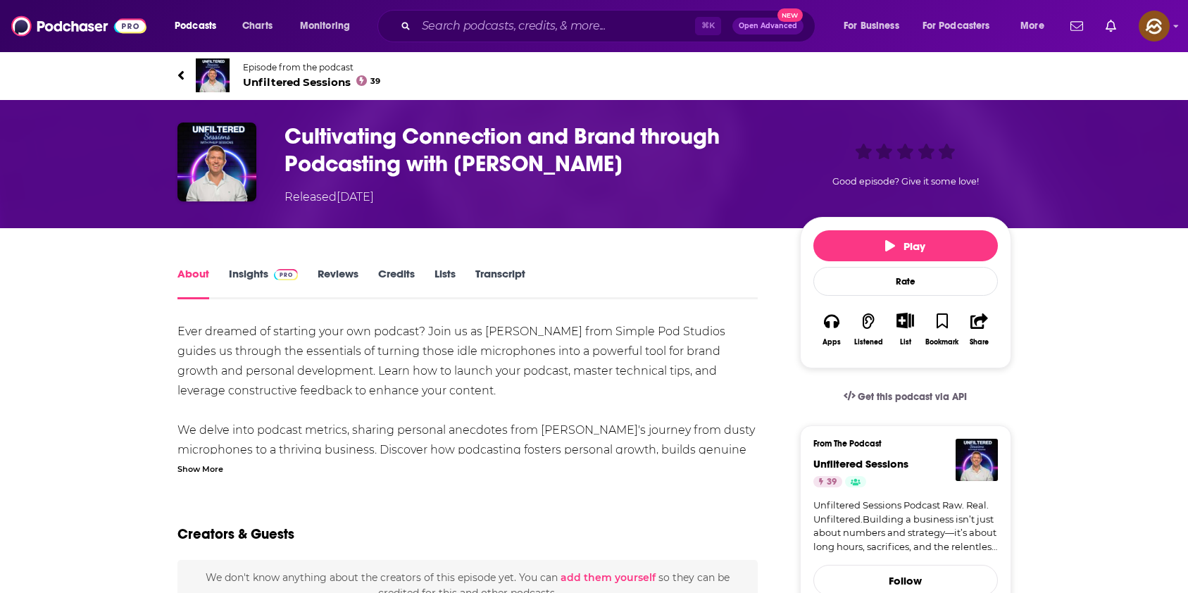
click at [560, 165] on h1 "Cultivating Connection and Brand through Podcasting with [PERSON_NAME]" at bounding box center [530, 149] width 493 height 55
drag, startPoint x: 560, startPoint y: 165, endPoint x: 479, endPoint y: 165, distance: 81.0
copy h1 "[PERSON_NAME]"
click at [479, 165] on h1 "Cultivating Connection and Brand through Podcasting with [PERSON_NAME]" at bounding box center [530, 149] width 493 height 55
click at [559, 161] on h1 "Cultivating Connection and Brand through Podcasting with [PERSON_NAME]" at bounding box center [530, 149] width 493 height 55
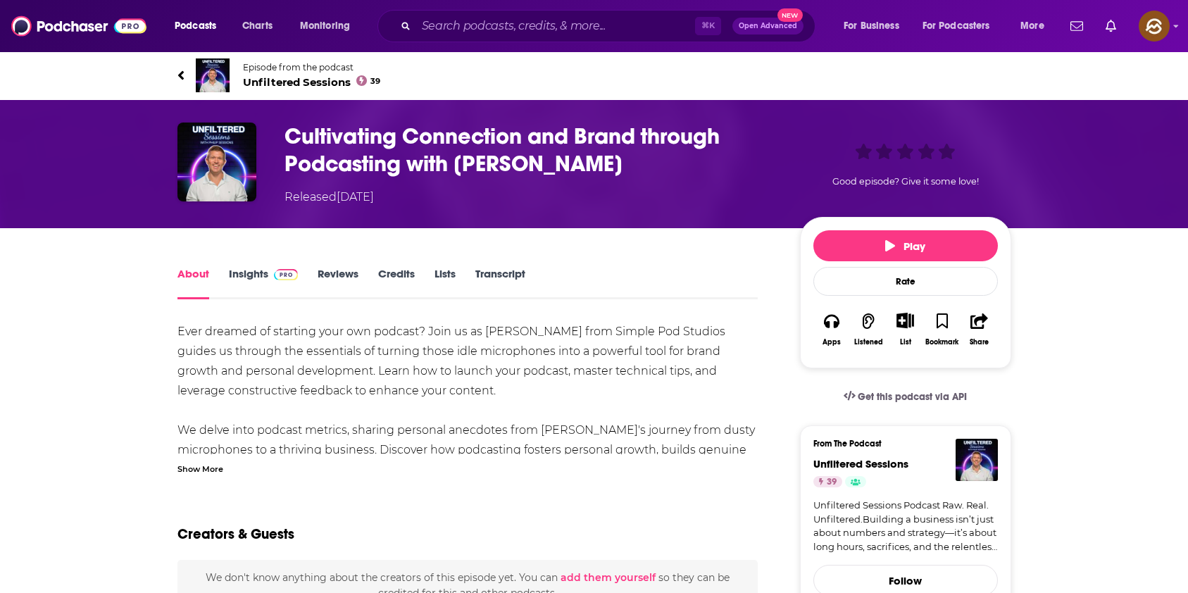
click at [577, 160] on h1 "Cultivating Connection and Brand through Podcasting with [PERSON_NAME]" at bounding box center [530, 149] width 493 height 55
drag, startPoint x: 577, startPoint y: 160, endPoint x: 471, endPoint y: 163, distance: 106.3
copy h1 "[PERSON_NAME]"
click at [471, 163] on h1 "Cultivating Connection and Brand through Podcasting with [PERSON_NAME]" at bounding box center [530, 149] width 493 height 55
